Goal: Task Accomplishment & Management: Complete application form

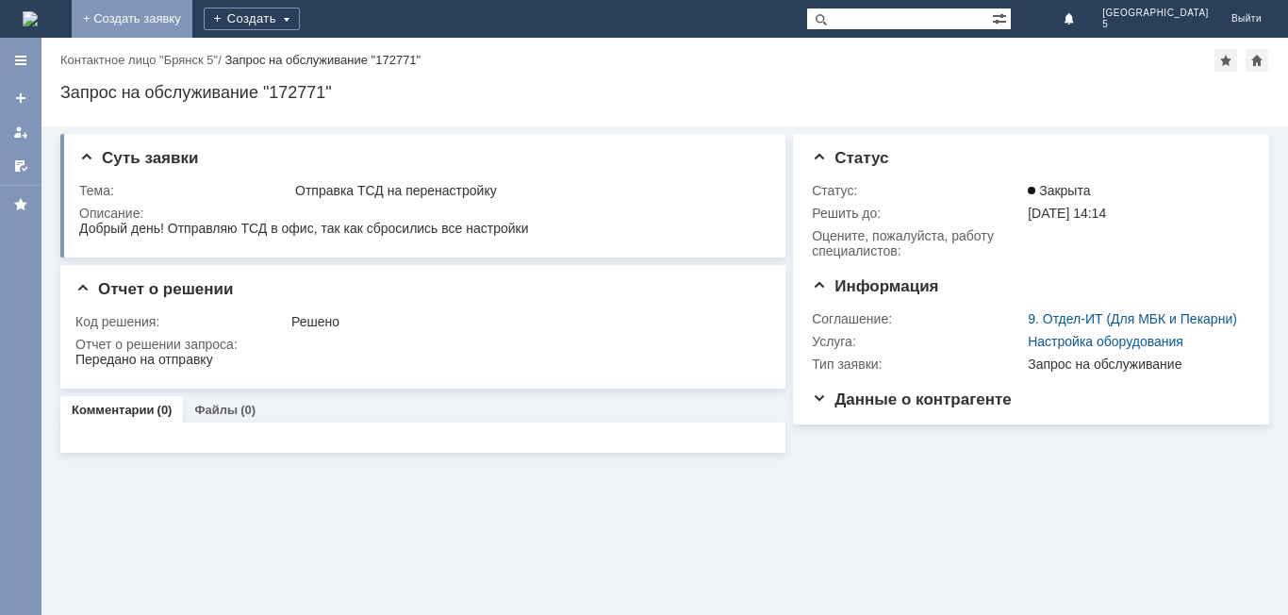
click at [192, 14] on link "+ Создать заявку" at bounding box center [132, 19] width 121 height 38
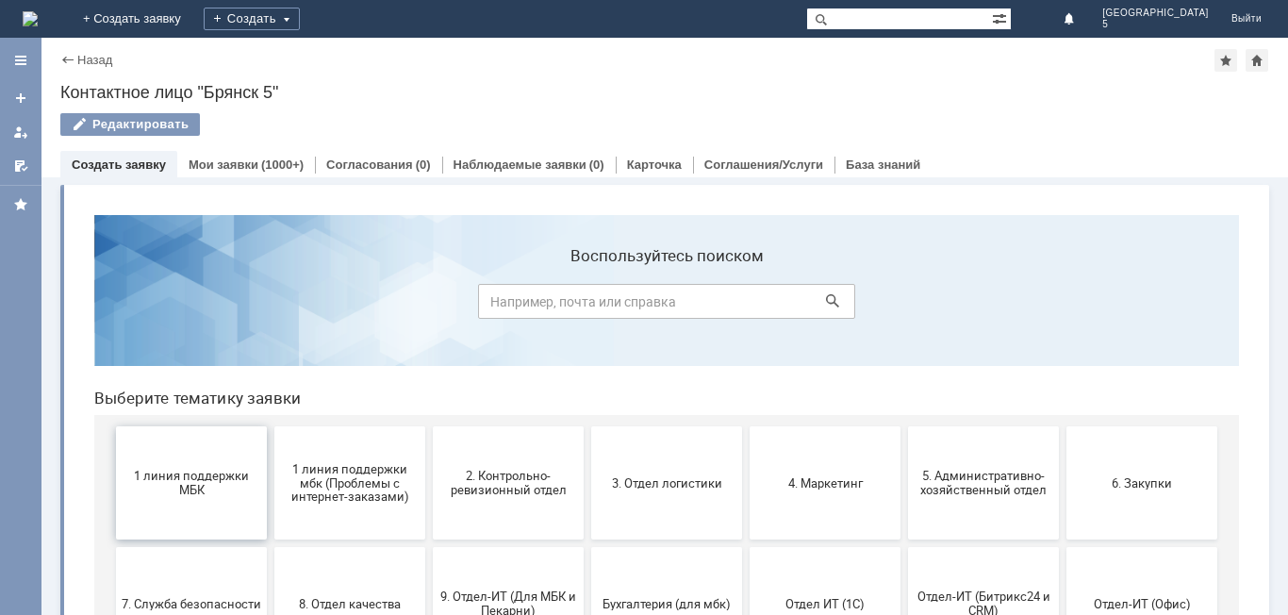
click at [230, 485] on span "1 линия поддержки МБК" at bounding box center [192, 483] width 140 height 28
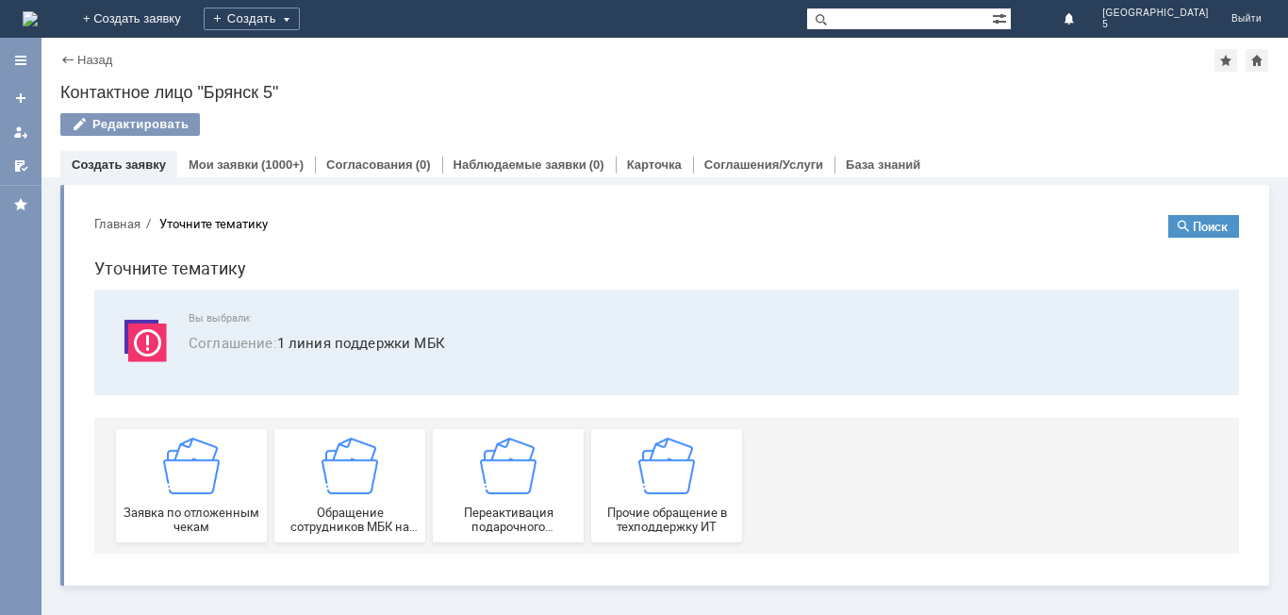
click at [230, 485] on div "Заявка по отложенным чекам" at bounding box center [192, 485] width 140 height 96
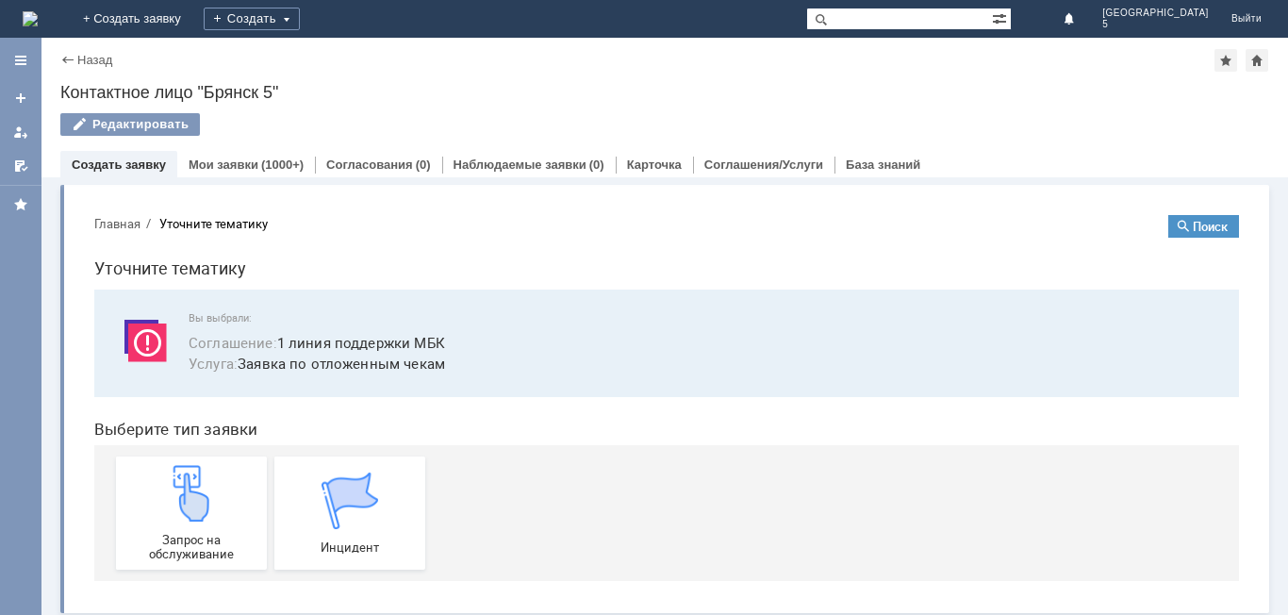
click at [230, 485] on div "Запрос на обслуживание" at bounding box center [192, 513] width 140 height 96
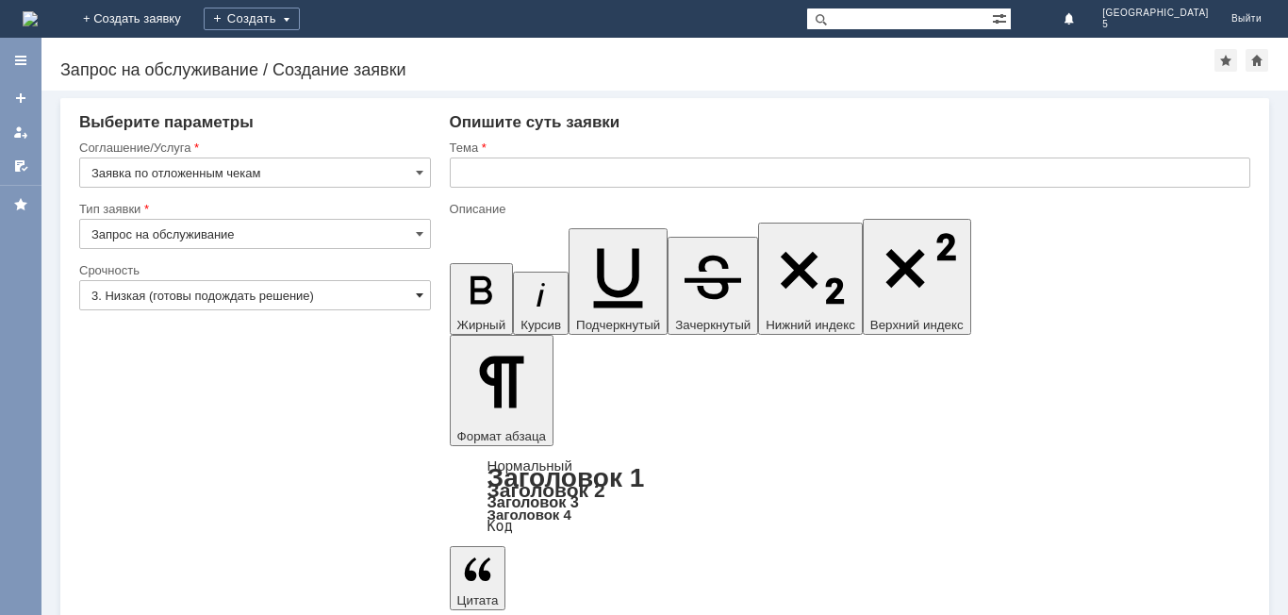
click at [416, 297] on span at bounding box center [420, 295] width 8 height 15
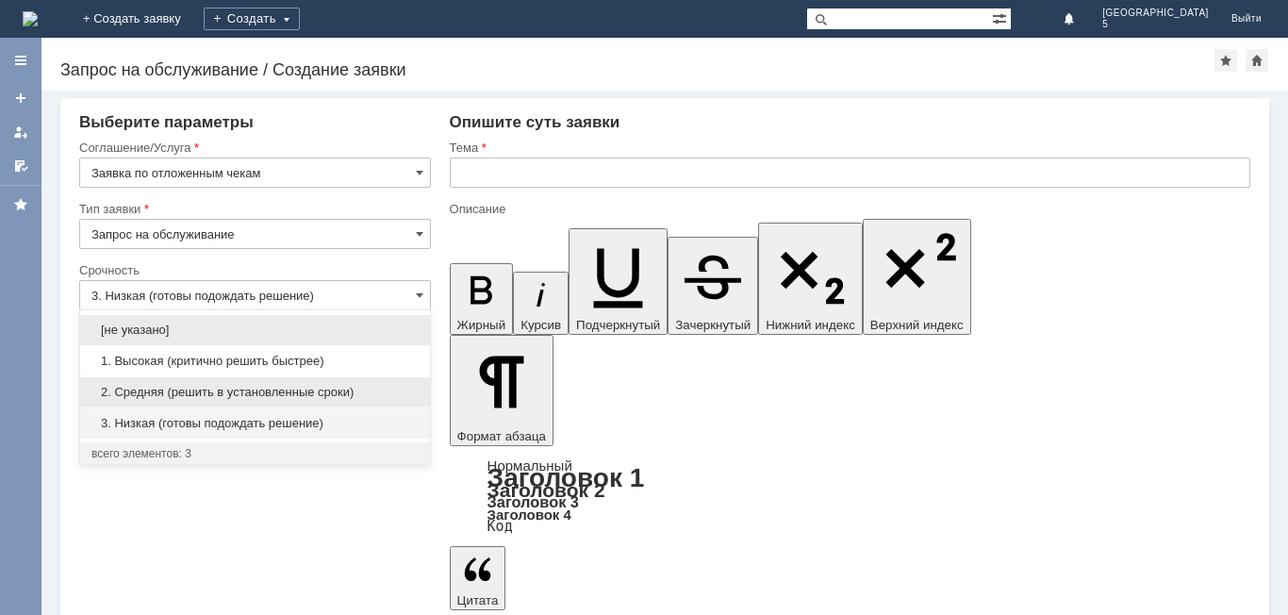
click at [249, 387] on span "2. Средняя (решить в установленные сроки)" at bounding box center [254, 392] width 327 height 15
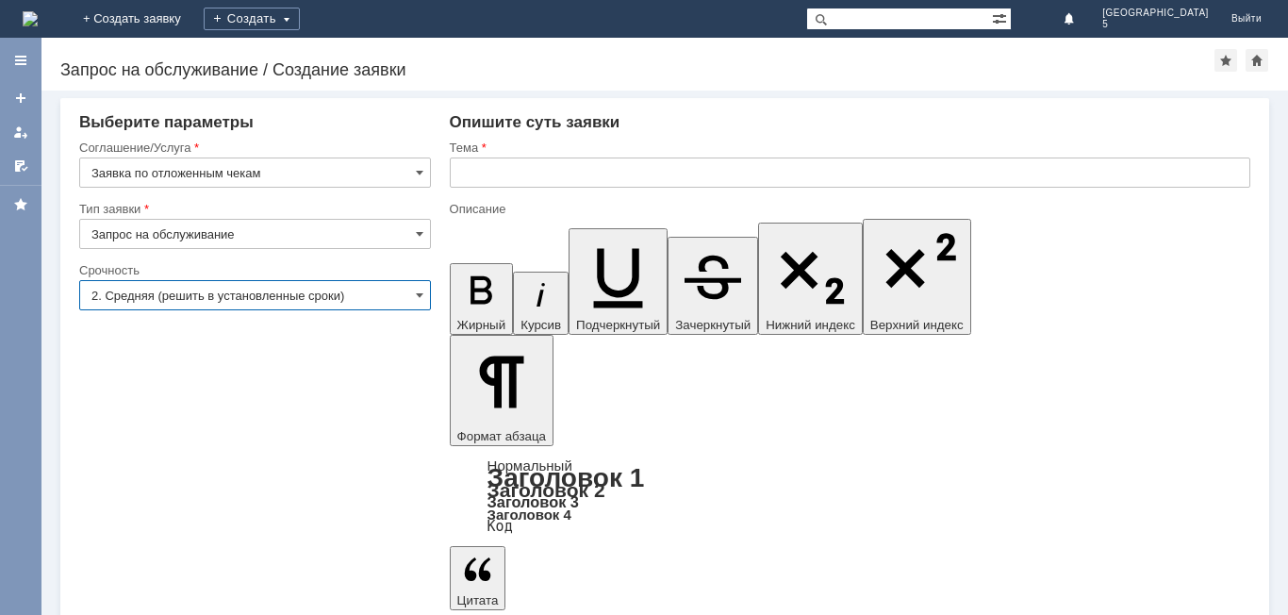
type input "2. Средняя (решить в установленные сроки)"
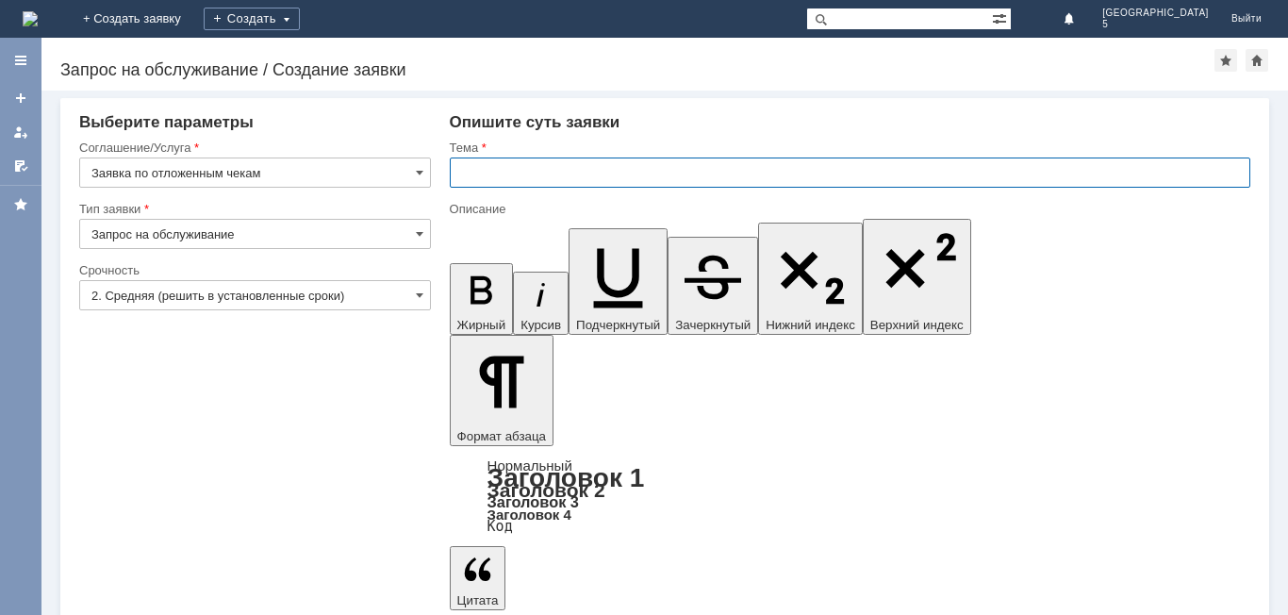
click at [516, 173] on input "text" at bounding box center [850, 172] width 800 height 30
type input "отл.чек за [DATE] МБК 5"
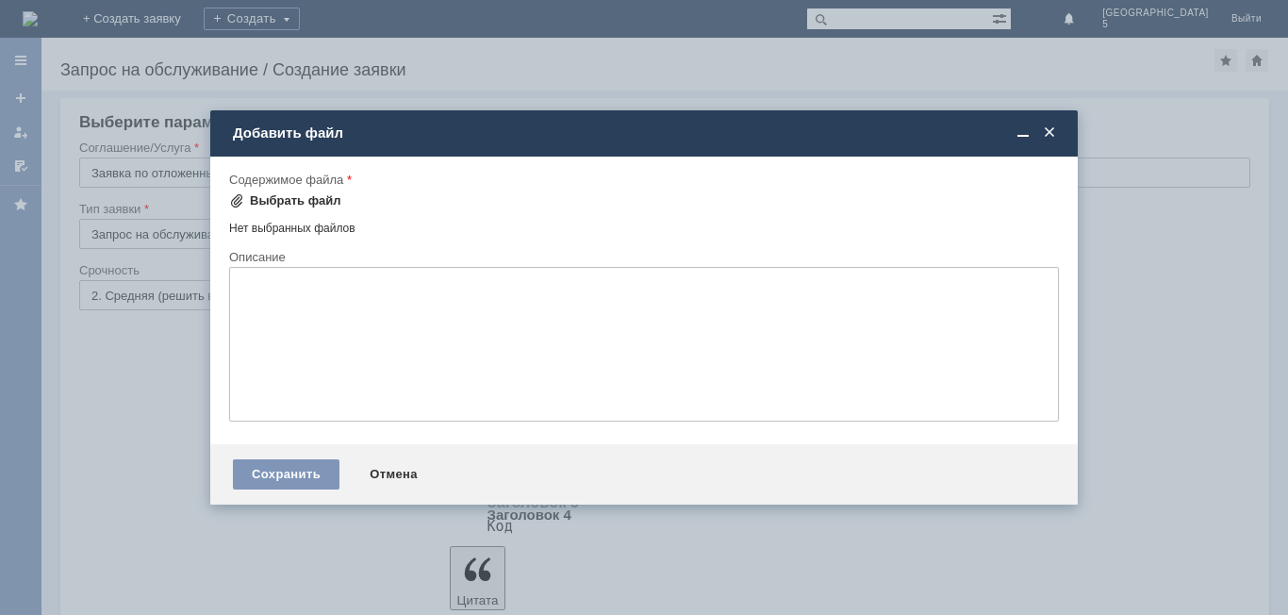
click at [277, 197] on div "Выбрать файл" at bounding box center [295, 200] width 91 height 15
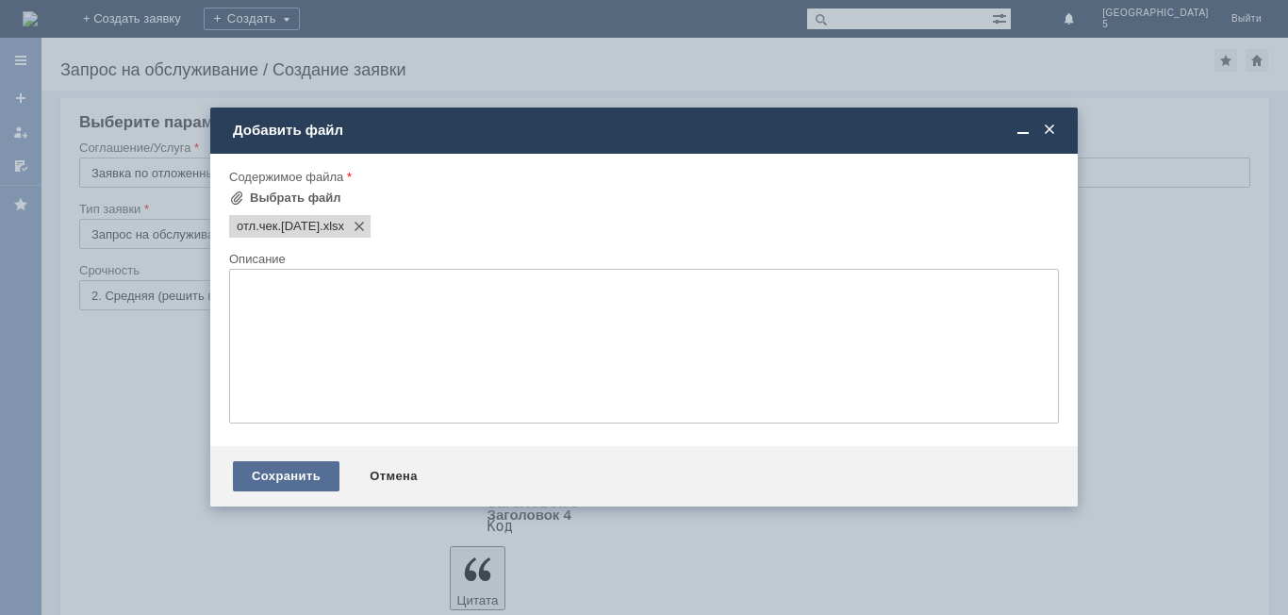
click at [295, 490] on div "Сохранить" at bounding box center [286, 476] width 107 height 30
